Goal: Check status: Check status

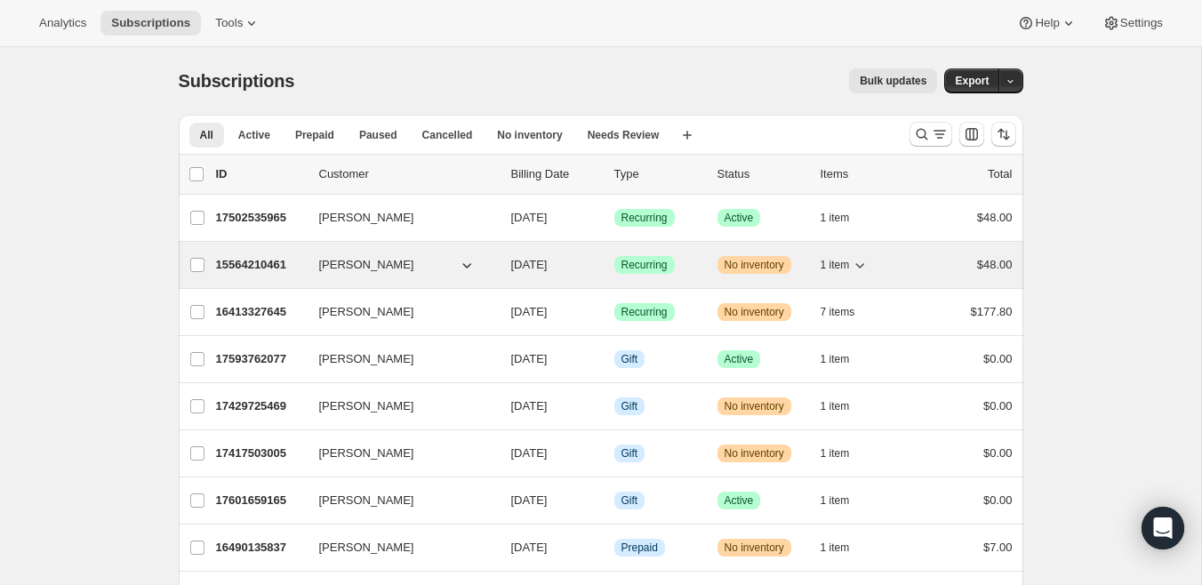
click at [244, 262] on p "15564210461" at bounding box center [260, 265] width 89 height 18
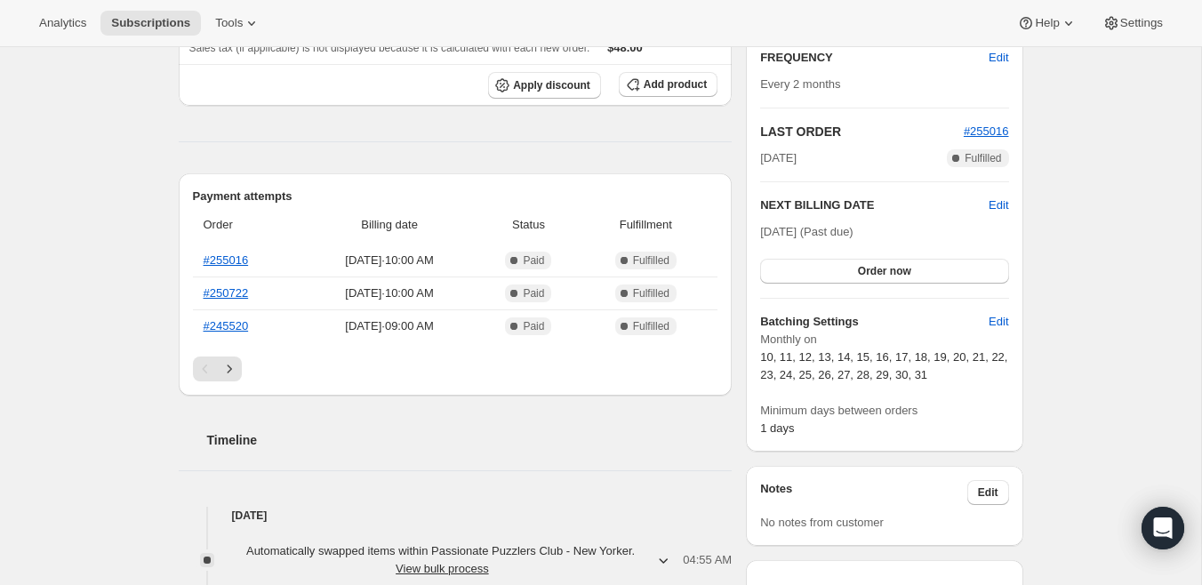
scroll to position [460, 0]
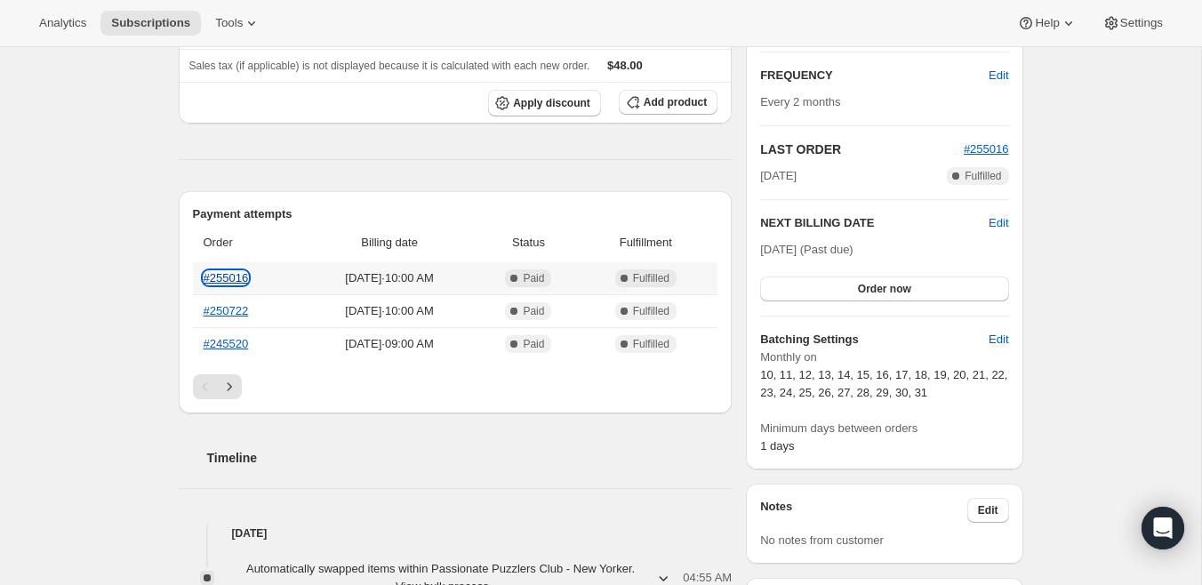
click at [233, 276] on link "#255016" at bounding box center [226, 277] width 45 height 13
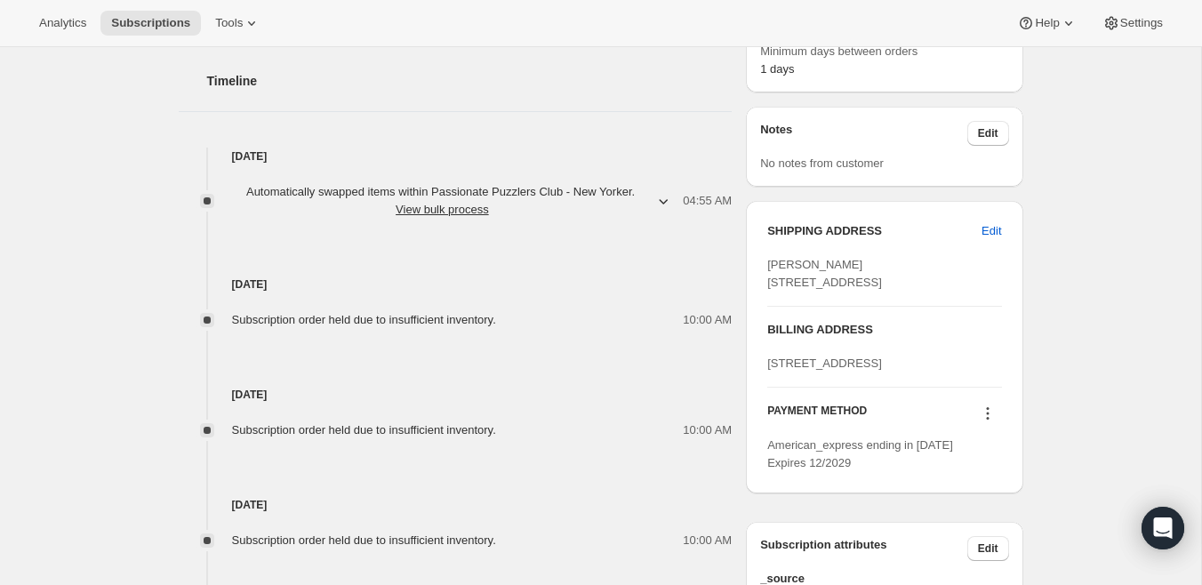
scroll to position [839, 0]
click at [356, 313] on span "Subscription order held due to insufficient inventory." at bounding box center [364, 317] width 264 height 13
click at [379, 411] on div "Subscription order held due to insufficient inventory. 10:00 AM" at bounding box center [456, 420] width 554 height 36
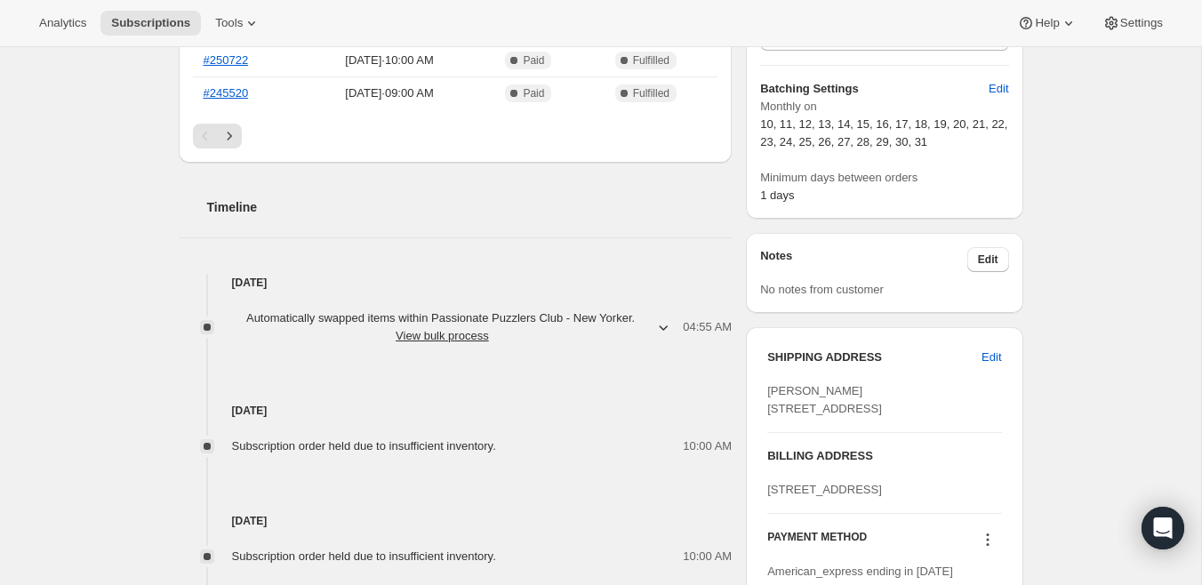
scroll to position [709, 0]
click at [654, 325] on icon "button" at bounding box center [663, 329] width 18 height 18
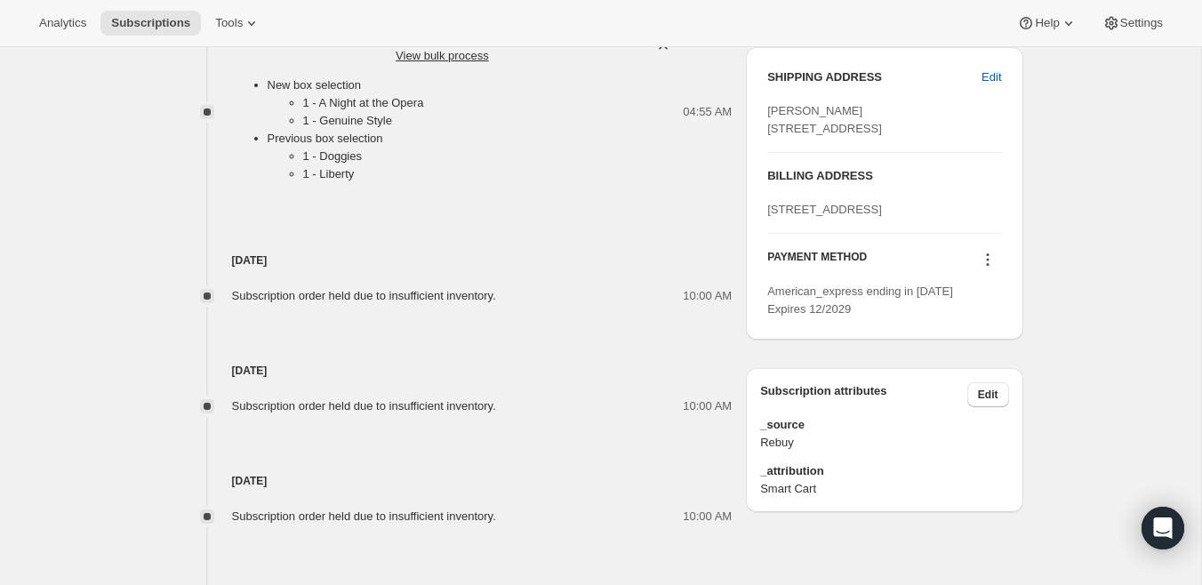
scroll to position [1147, 0]
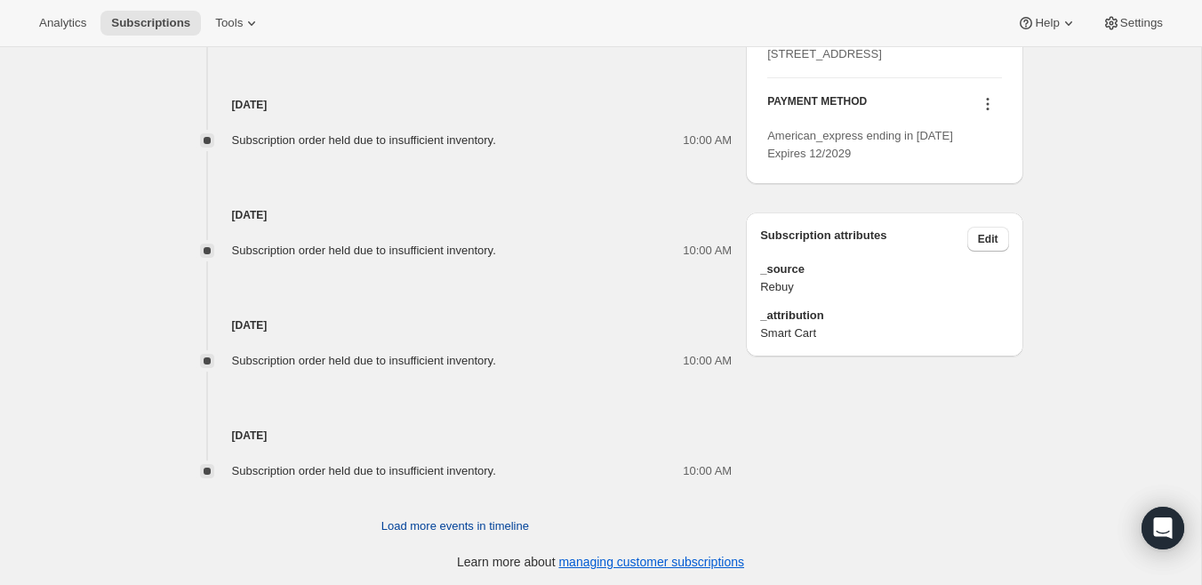
click at [454, 526] on span "Load more events in timeline" at bounding box center [455, 526] width 148 height 18
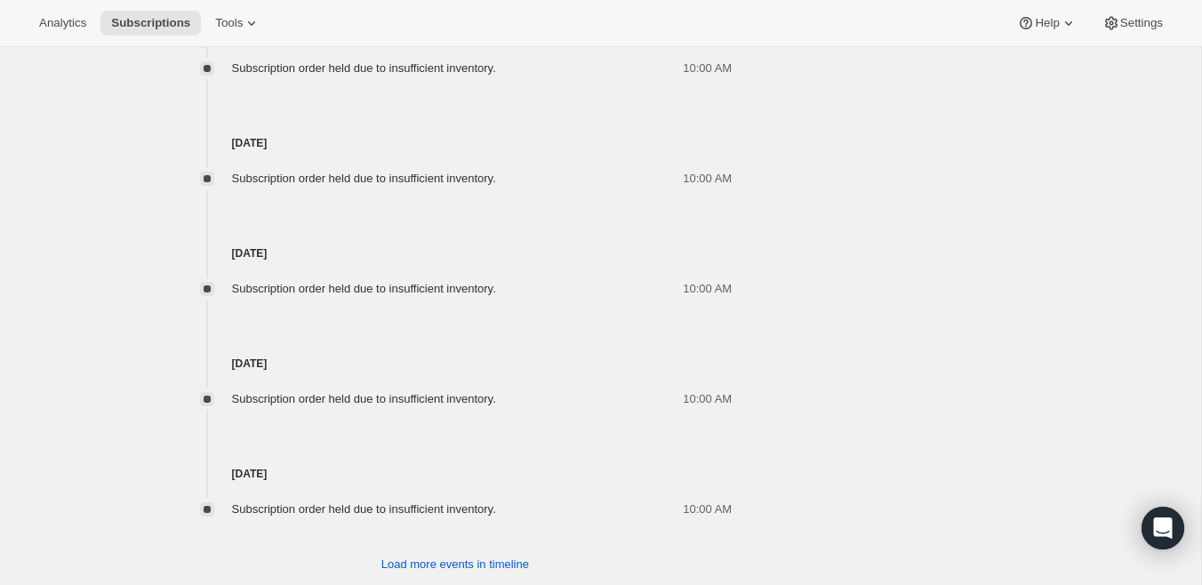
scroll to position [1698, 0]
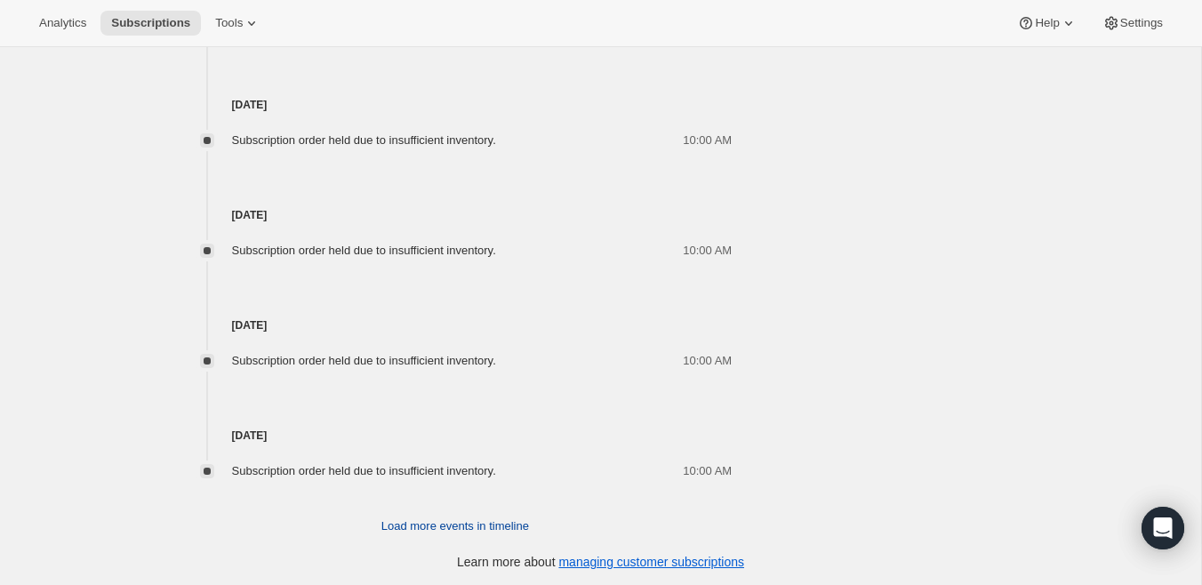
click at [451, 512] on button "Load more events in timeline" at bounding box center [455, 526] width 169 height 28
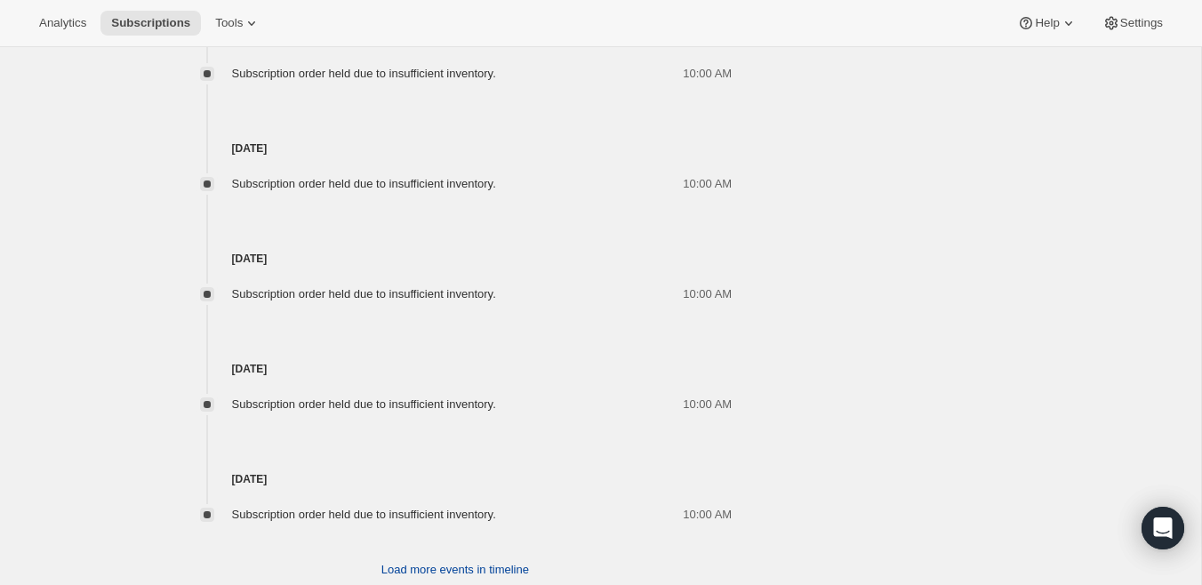
scroll to position [2249, 0]
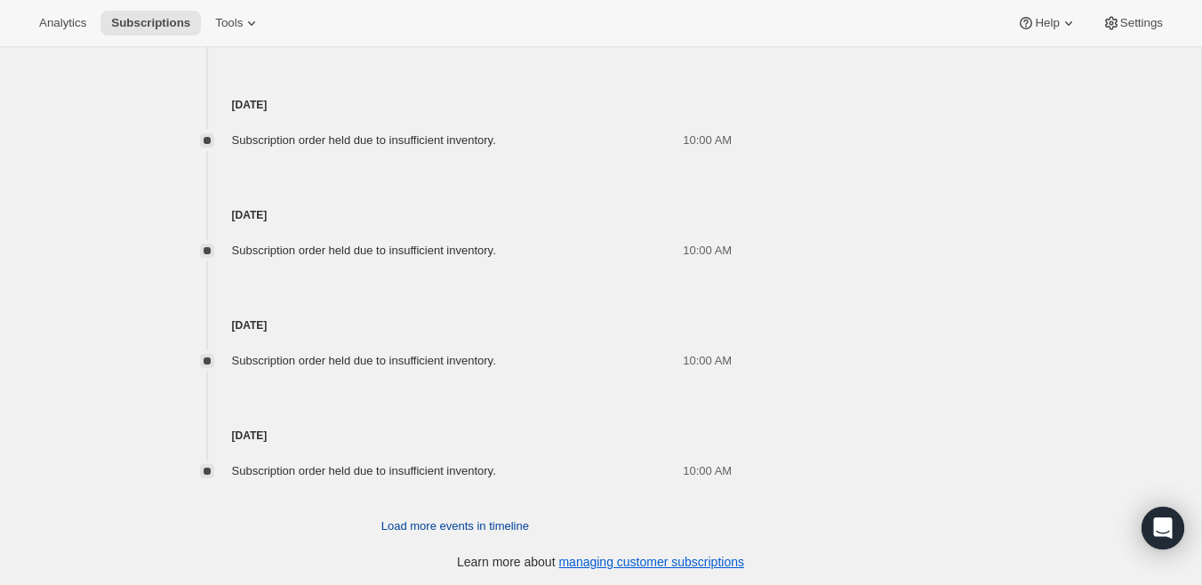
click at [448, 524] on span "Load more events in timeline" at bounding box center [455, 526] width 148 height 18
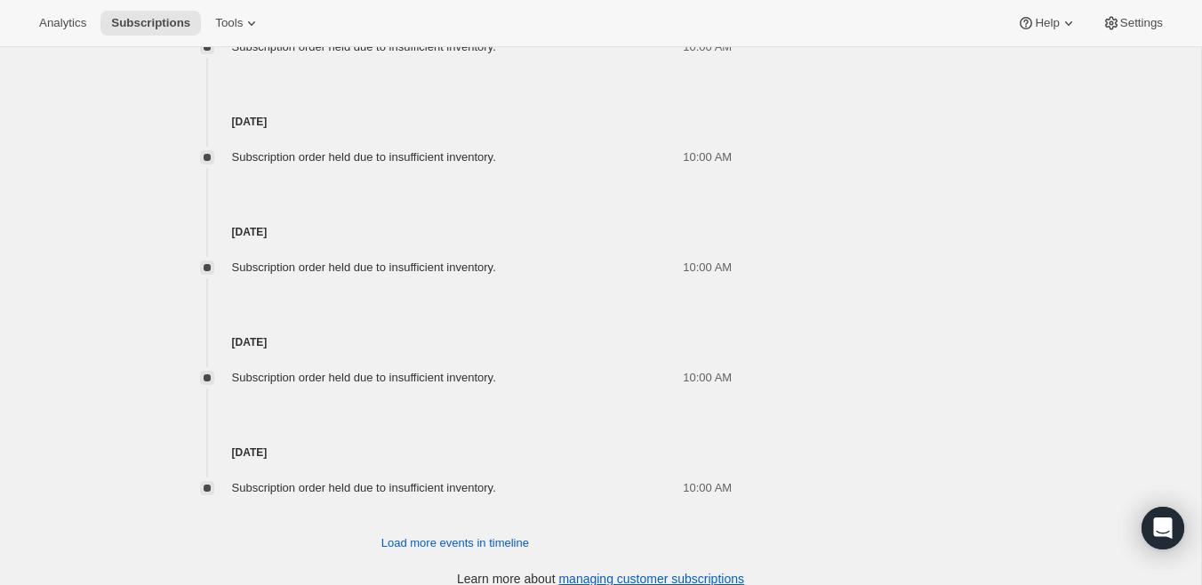
scroll to position [2800, 0]
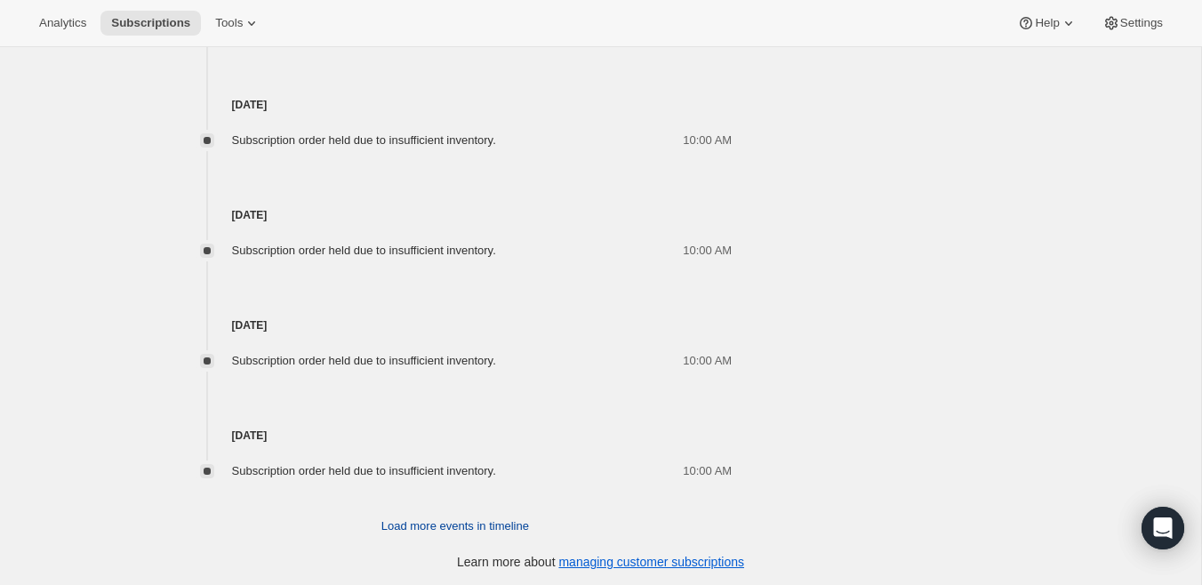
click at [447, 519] on span "Load more events in timeline" at bounding box center [455, 526] width 148 height 18
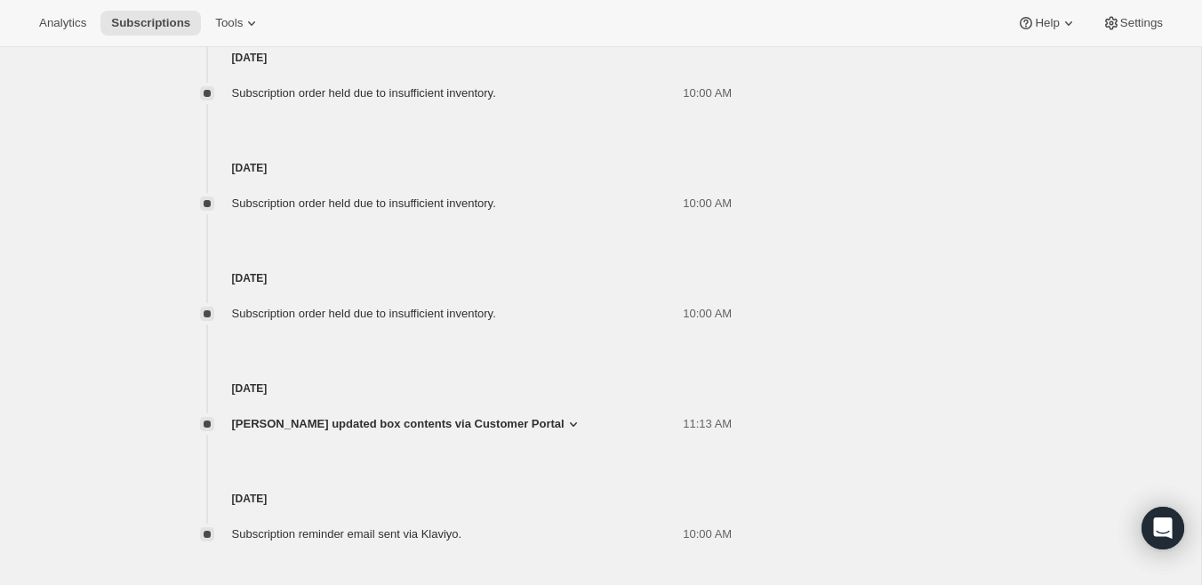
scroll to position [3351, 0]
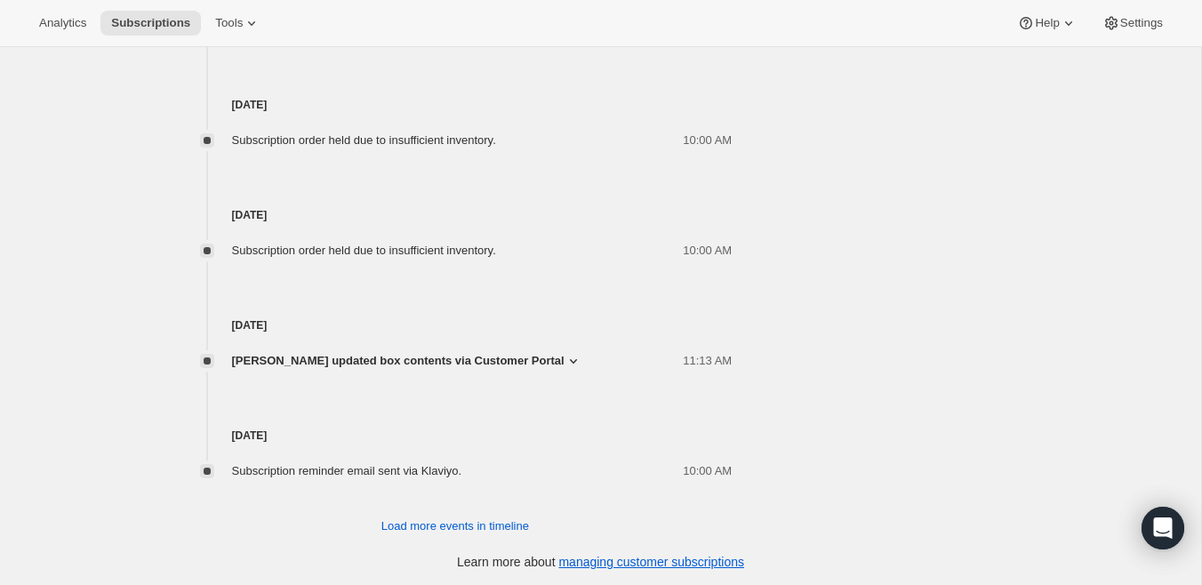
click at [383, 363] on span "[PERSON_NAME] updated box contents via Customer Portal" at bounding box center [398, 361] width 332 height 18
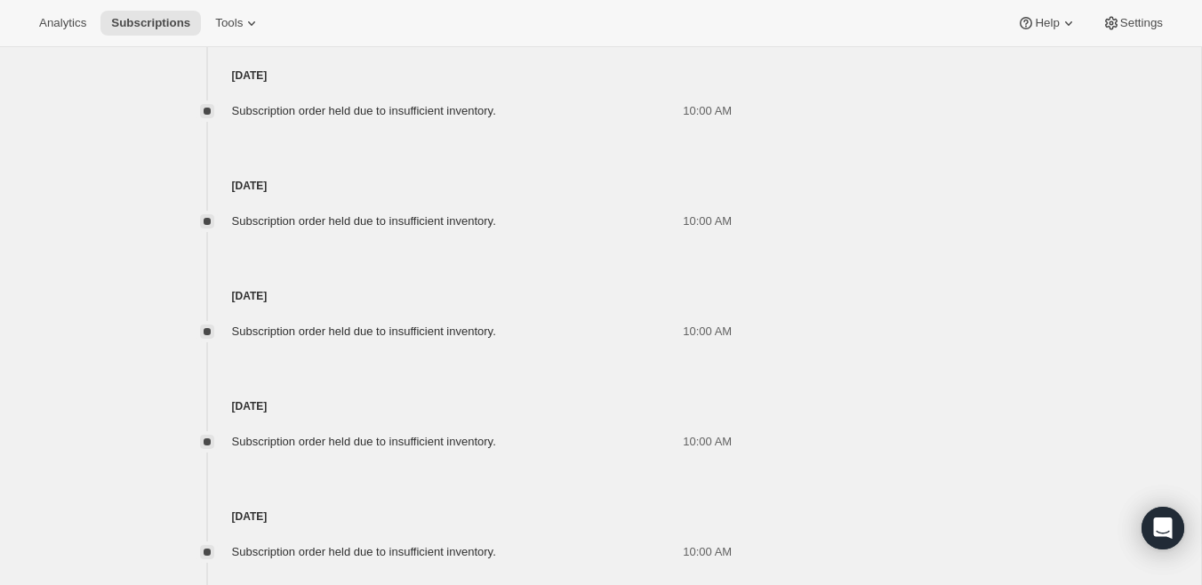
scroll to position [3479, 0]
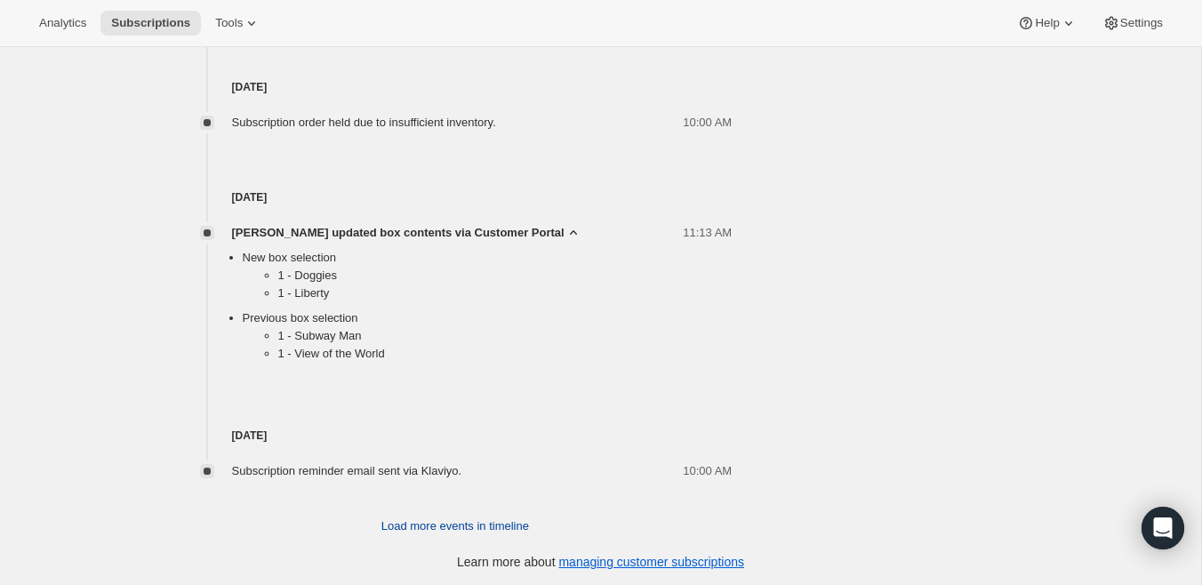
click at [461, 518] on span "Load more events in timeline" at bounding box center [455, 526] width 148 height 18
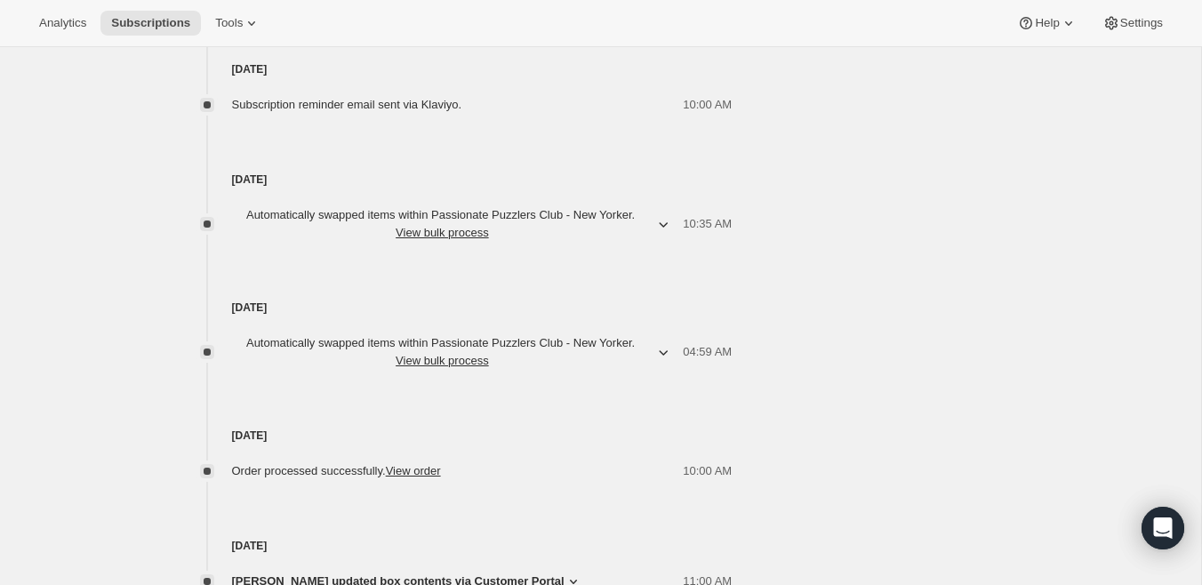
scroll to position [3842, 0]
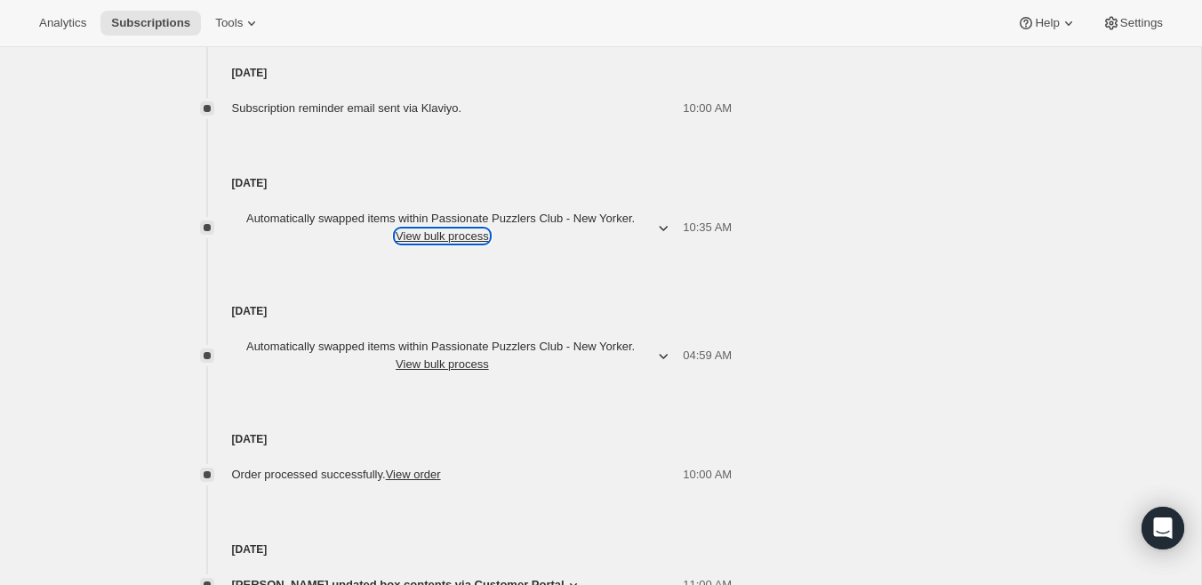
click at [450, 236] on button "View bulk process" at bounding box center [442, 235] width 93 height 13
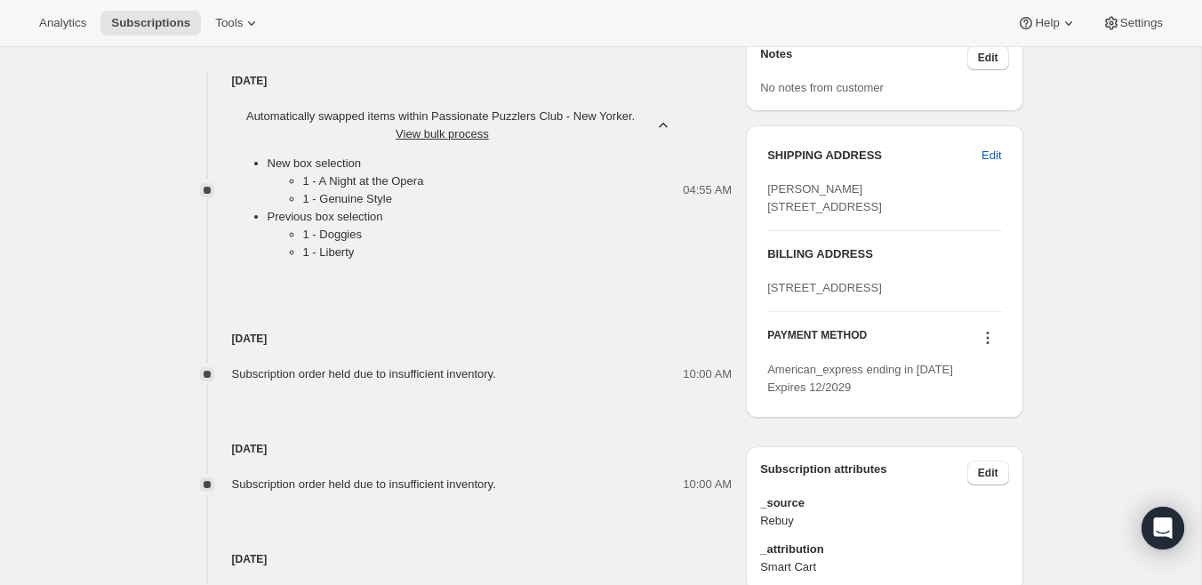
scroll to position [918, 0]
